Goal: Communication & Community: Answer question/provide support

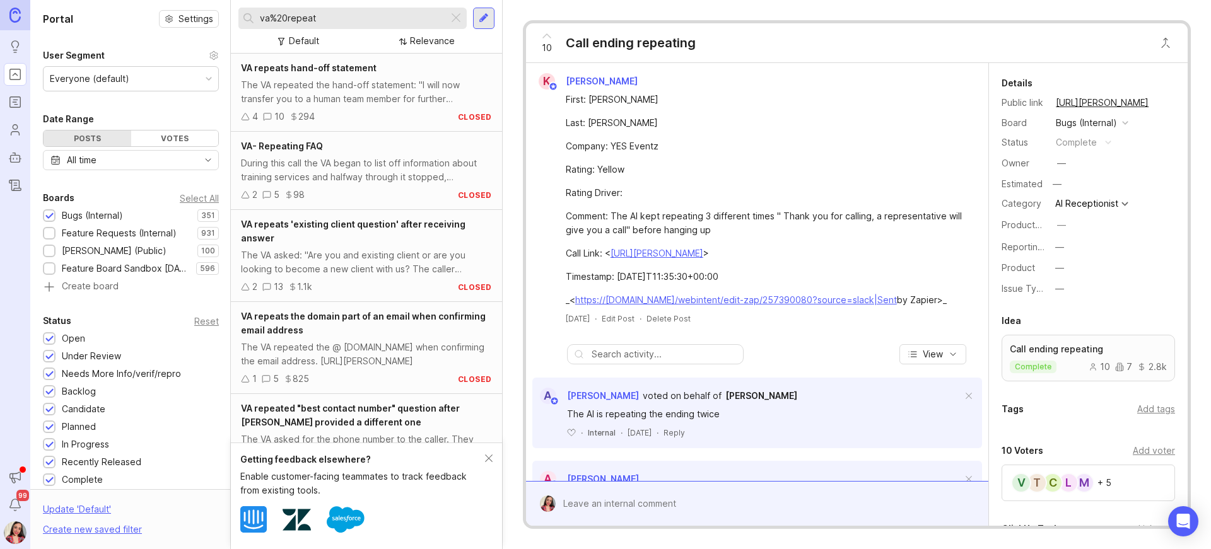
click at [140, 235] on div "Feature Requests (Internal)" at bounding box center [119, 233] width 115 height 14
drag, startPoint x: 460, startPoint y: 18, endPoint x: 442, endPoint y: 18, distance: 18.3
click at [460, 18] on div at bounding box center [455, 18] width 15 height 16
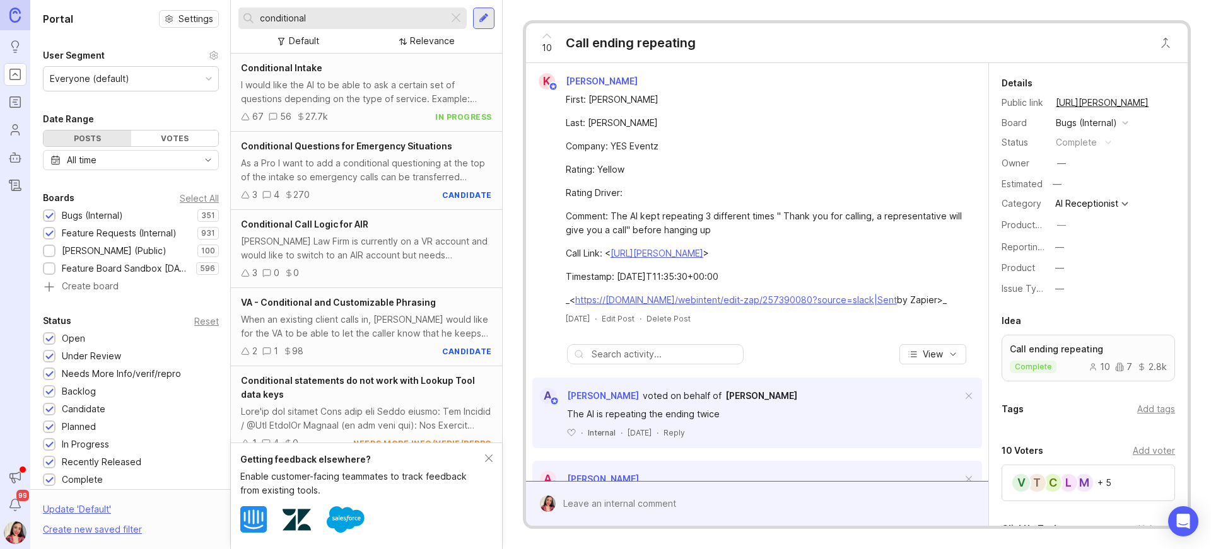
type input "conditional"
click at [376, 258] on div "[PERSON_NAME] Law Firm is currently on a VR account and would like to switch to…" at bounding box center [366, 249] width 251 height 28
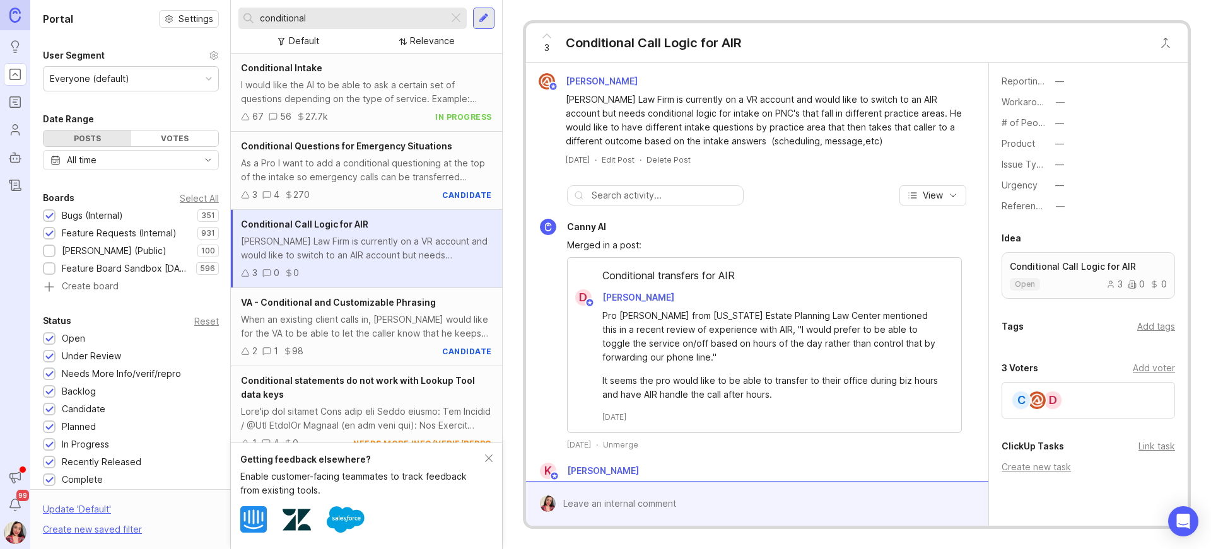
scroll to position [369, 0]
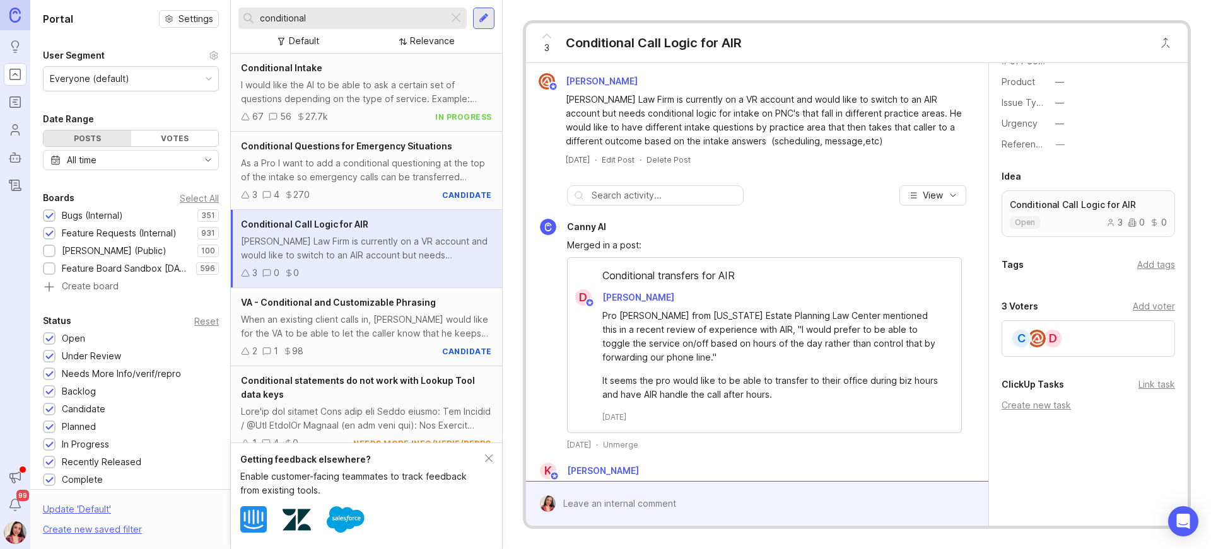
click at [1157, 308] on div "Add voter" at bounding box center [1153, 306] width 42 height 14
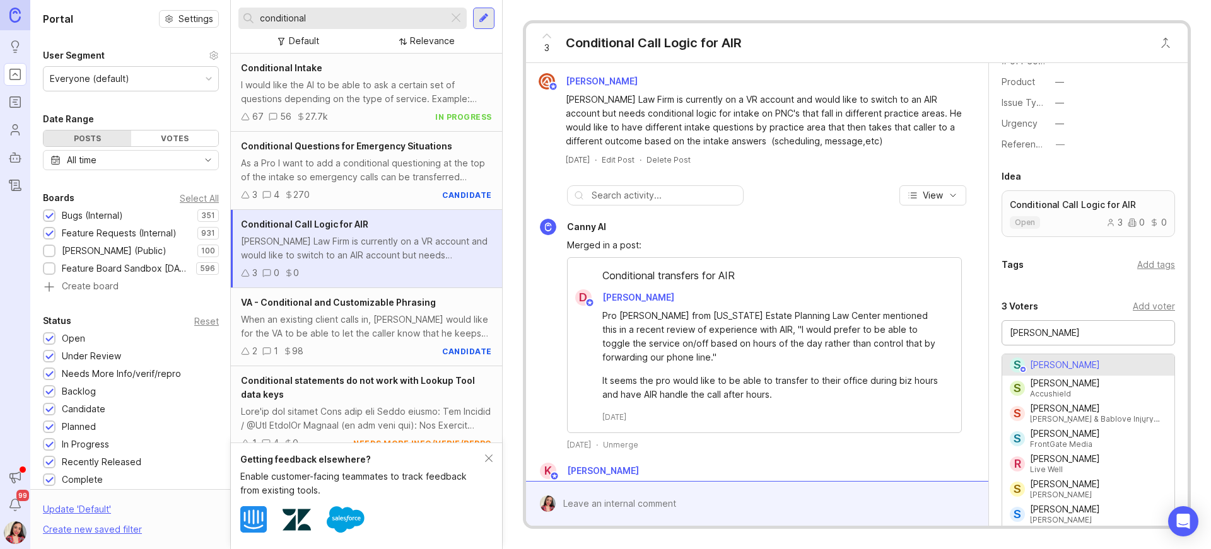
type input "[PERSON_NAME]"
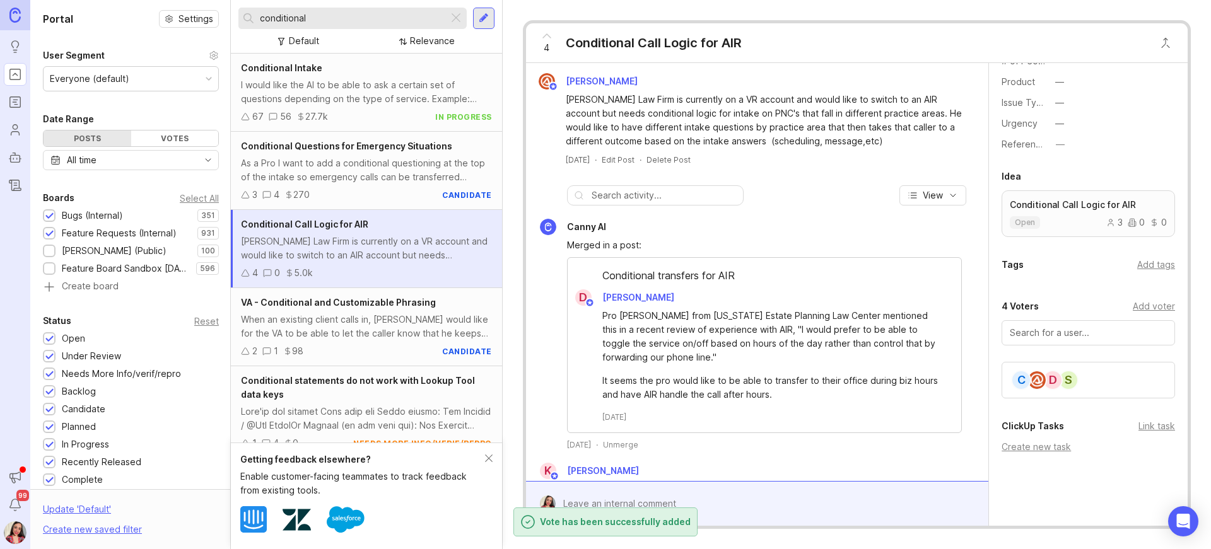
click at [805, 170] on div "[PERSON_NAME] Law Firm is currently on a VR account and would like to switch to…" at bounding box center [757, 119] width 462 height 112
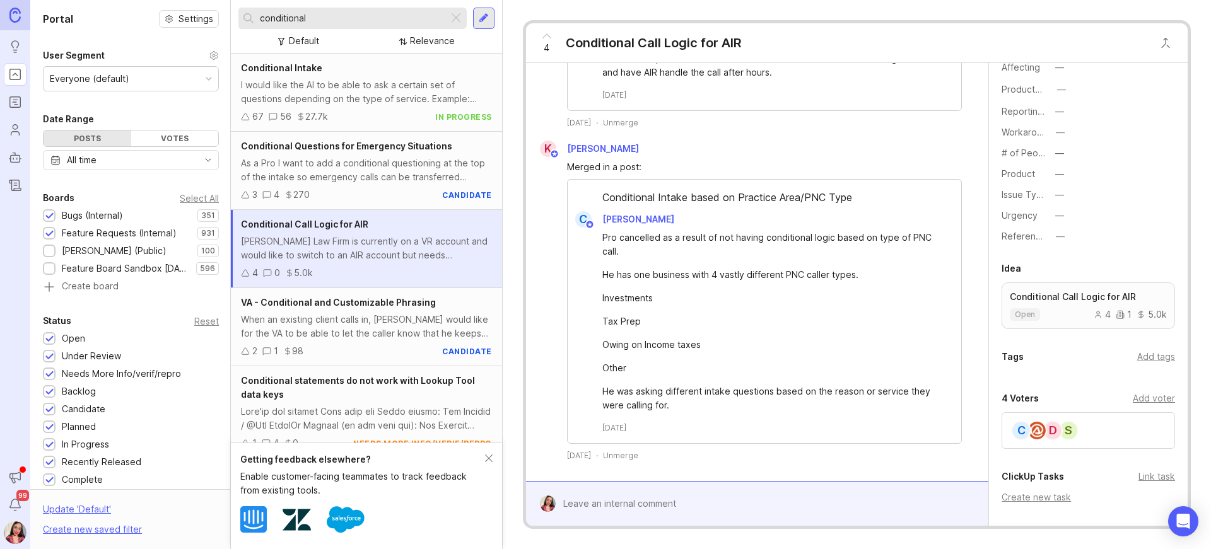
scroll to position [369, 0]
